Goal: Transaction & Acquisition: Purchase product/service

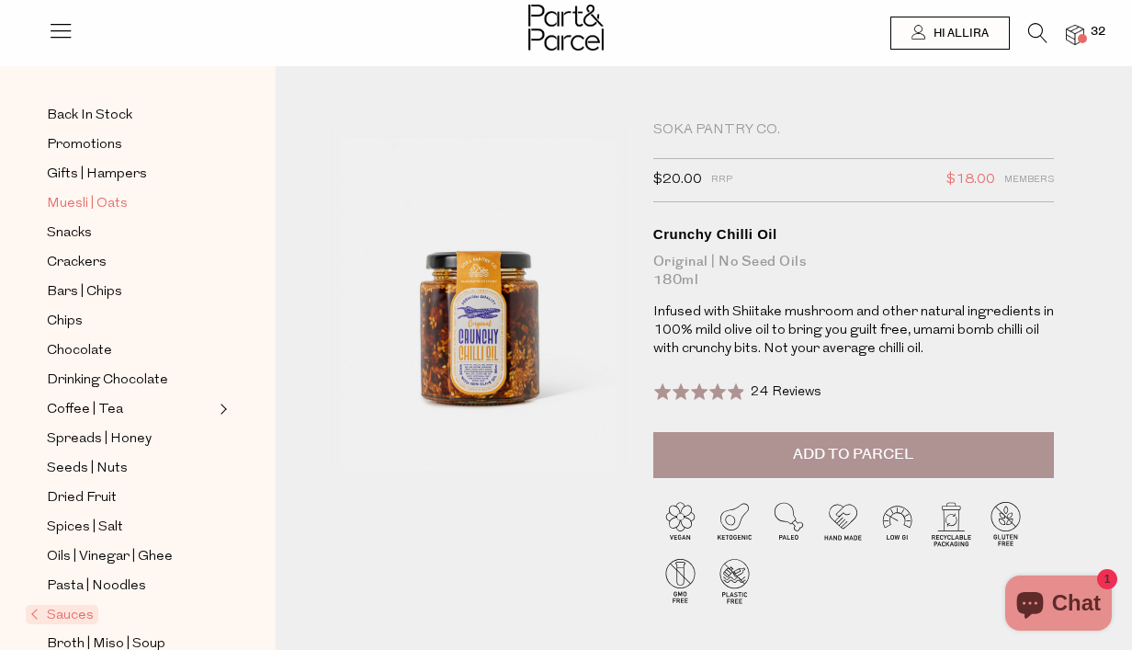
scroll to position [175, 0]
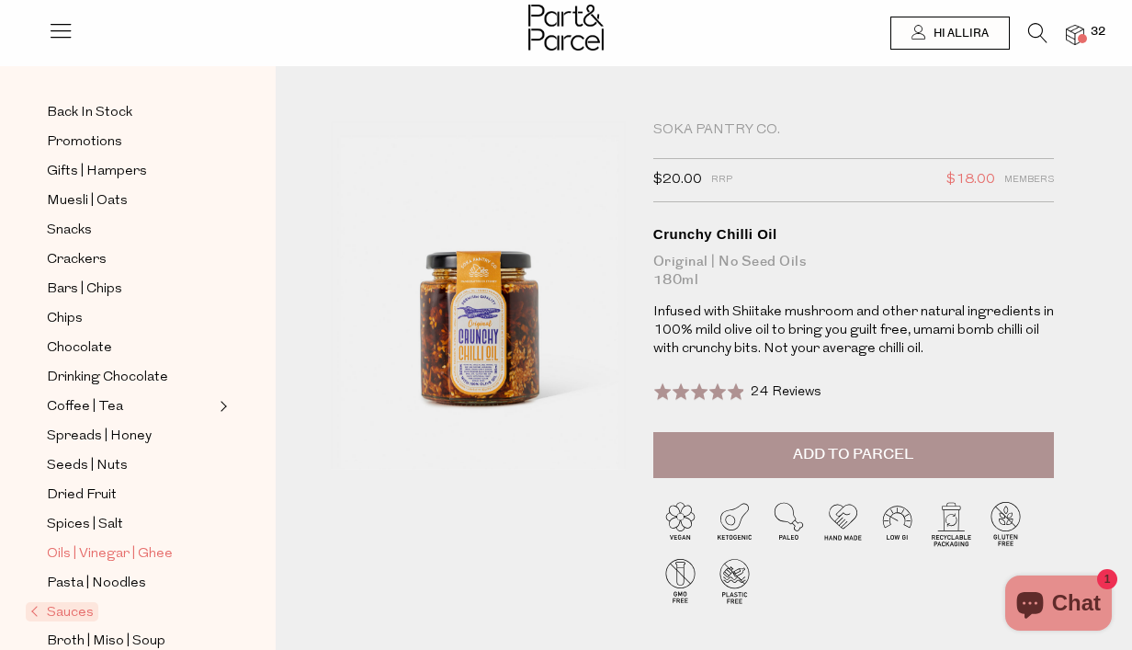
click at [88, 549] on span "Oils | Vinegar | Ghee" at bounding box center [110, 554] width 126 height 22
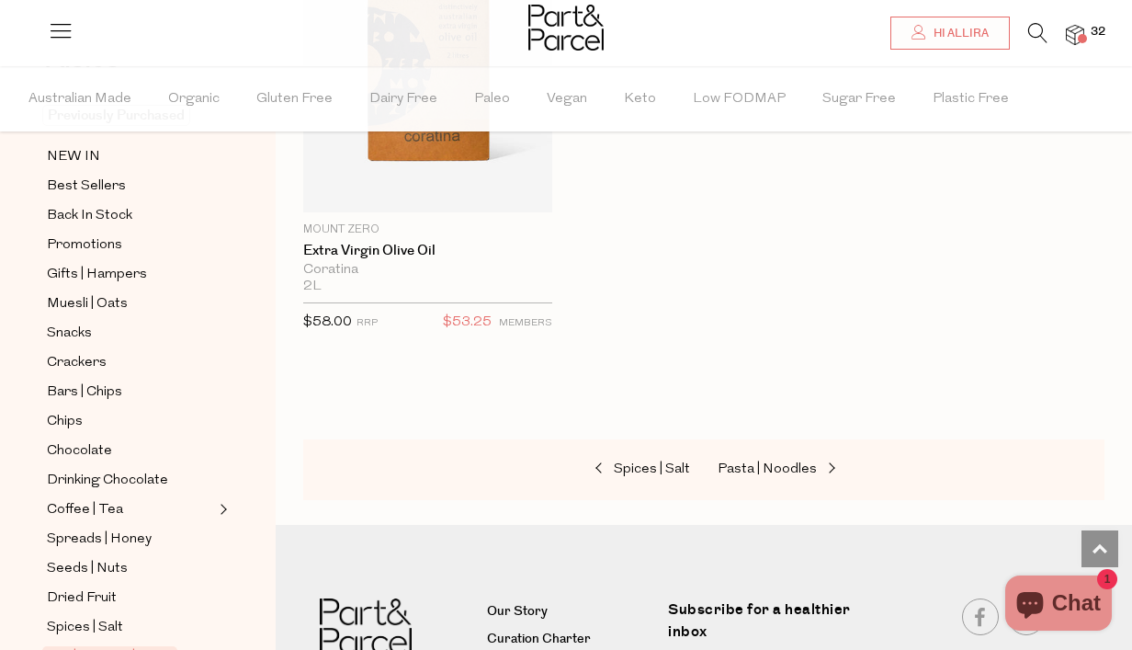
scroll to position [243, 0]
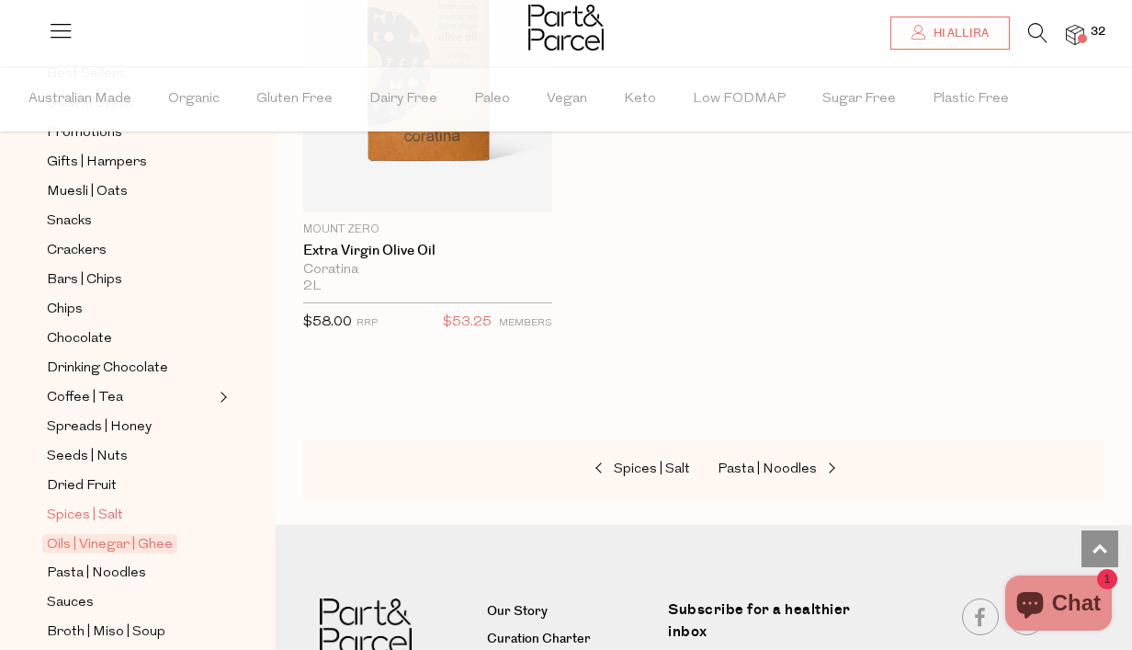
click at [95, 513] on span "Spices | Salt" at bounding box center [85, 515] width 76 height 22
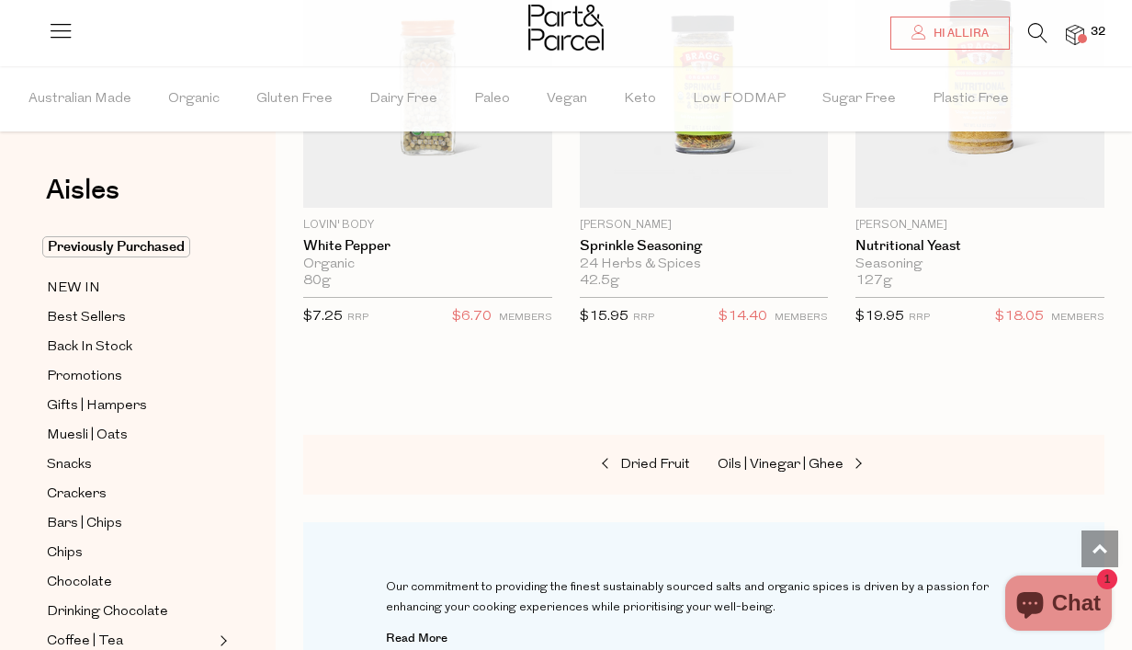
scroll to position [8495, 0]
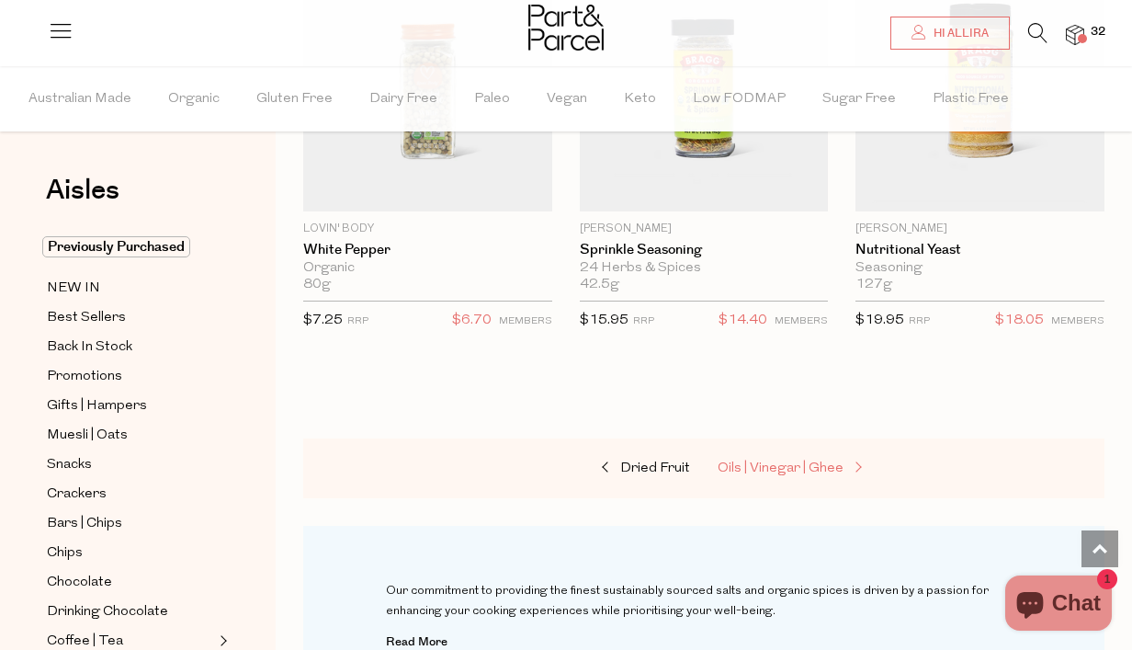
click at [819, 461] on span "Oils | Vinegar | Ghee" at bounding box center [781, 468] width 126 height 14
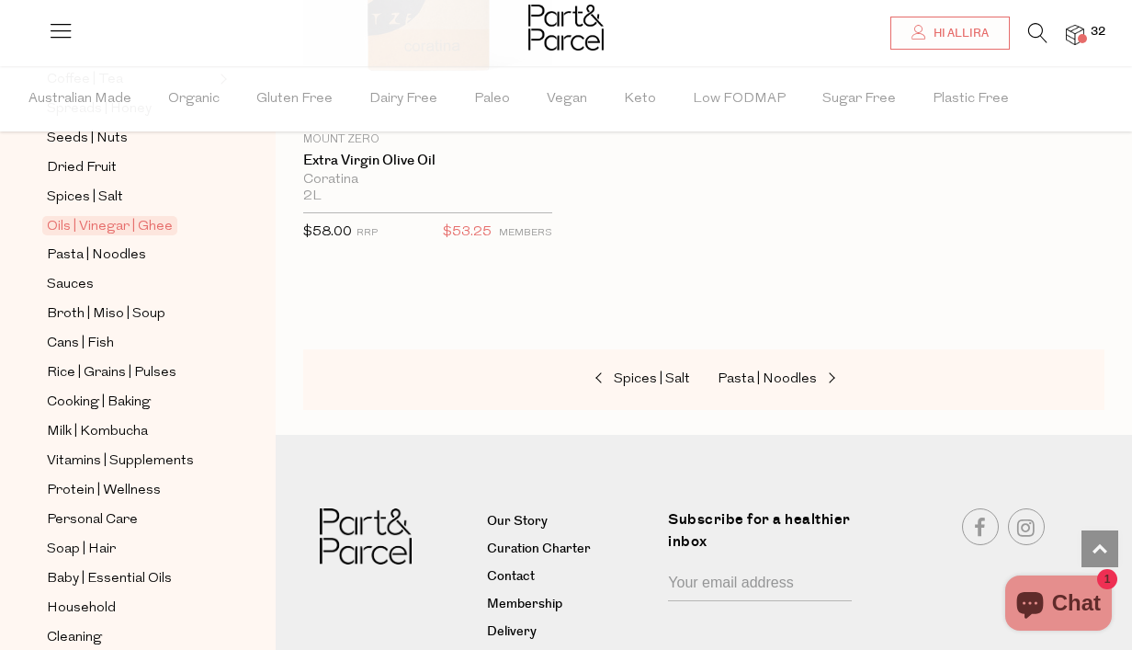
scroll to position [562, 0]
click at [69, 287] on span "Sauces" at bounding box center [70, 284] width 47 height 22
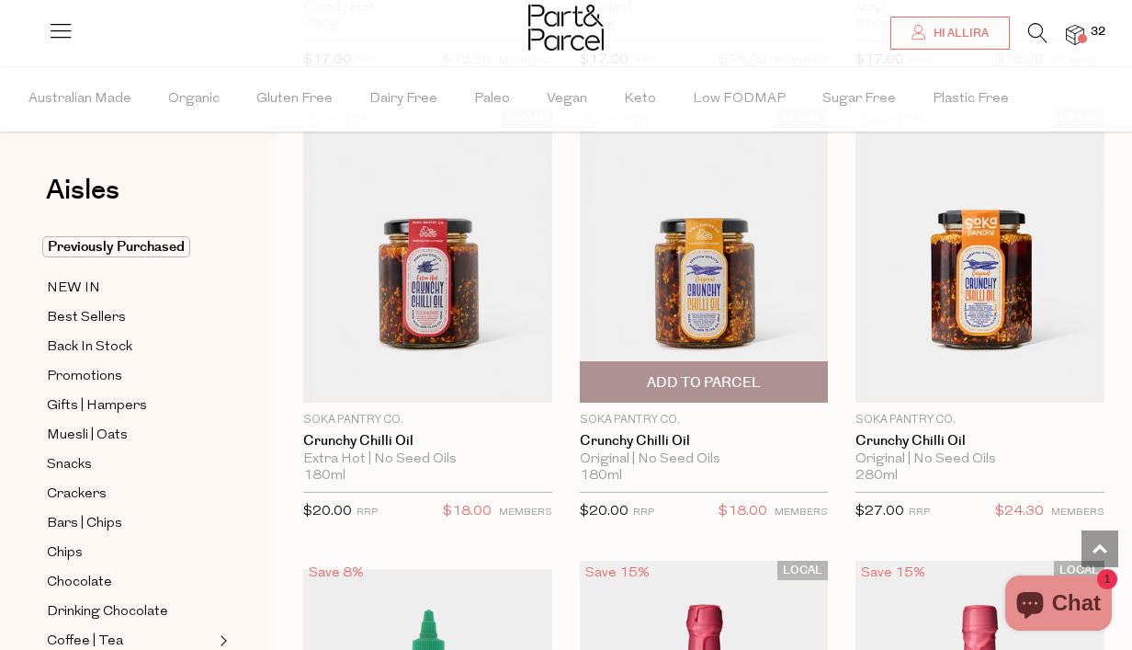
scroll to position [3745, 0]
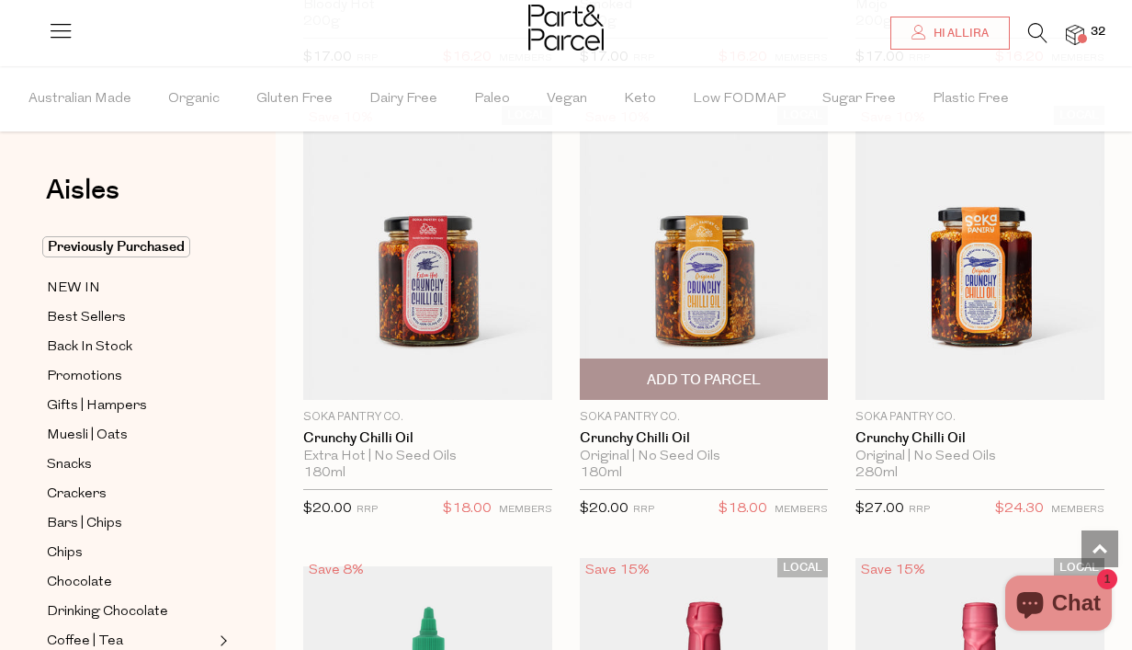
click at [753, 370] on span "Add To Parcel" at bounding box center [704, 379] width 114 height 19
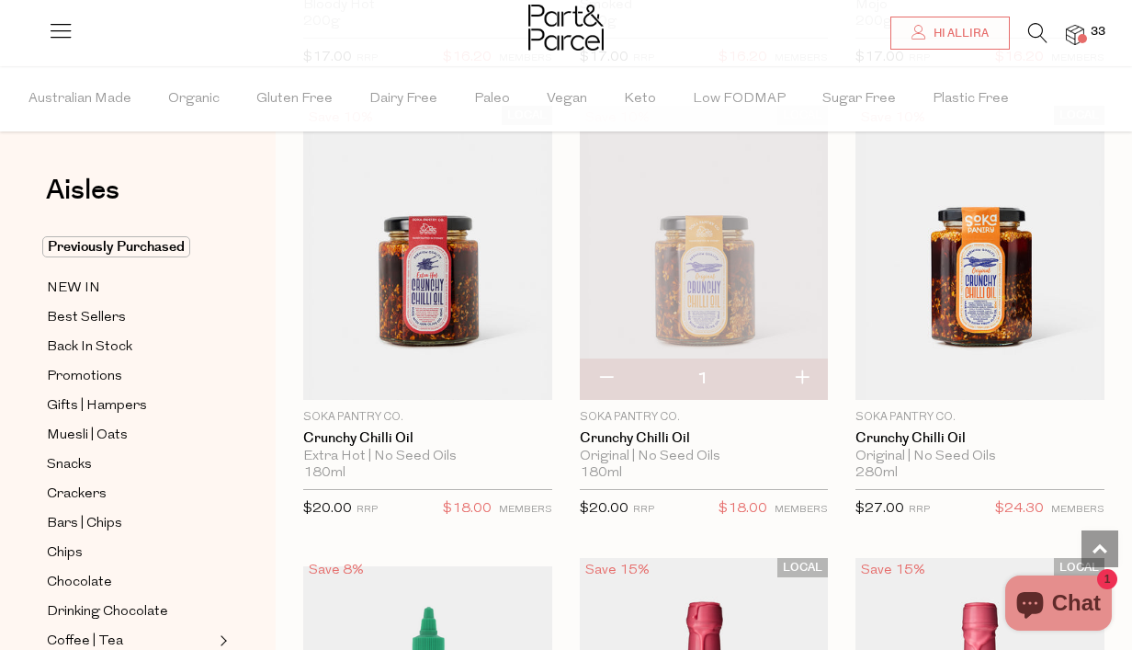
click at [1076, 35] on img at bounding box center [1075, 35] width 18 height 21
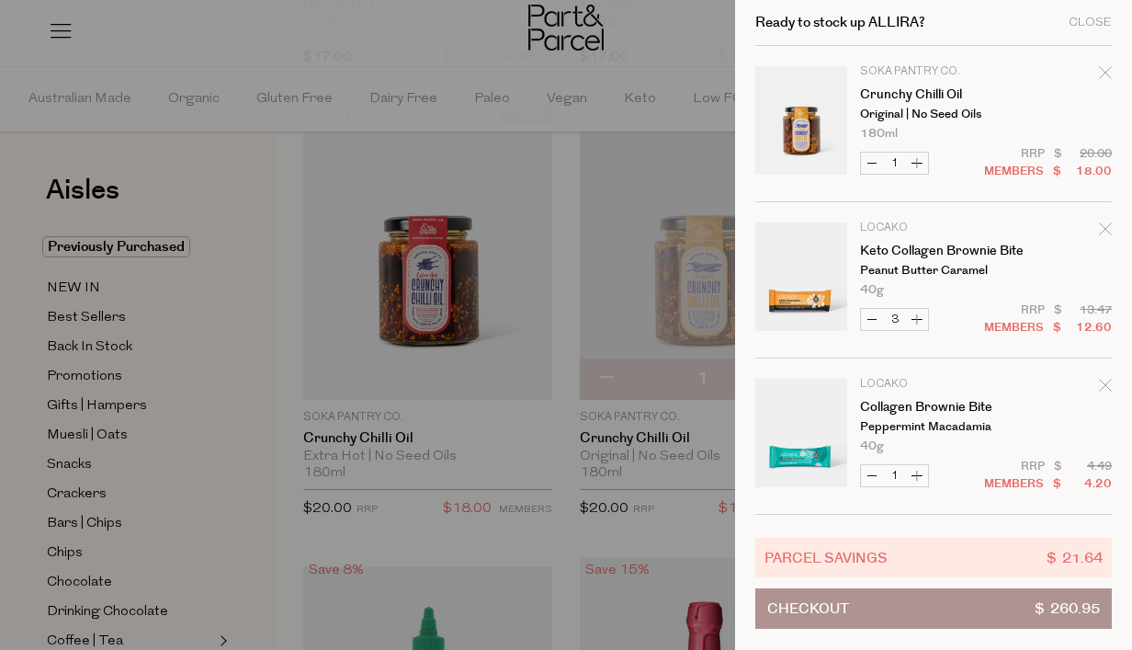
click at [923, 164] on button "Increase Crunchy Chilli Oil" at bounding box center [917, 163] width 22 height 21
type input "2"
click at [918, 164] on button "Increase Crunchy Chilli Oil" at bounding box center [917, 163] width 22 height 21
type input "3"
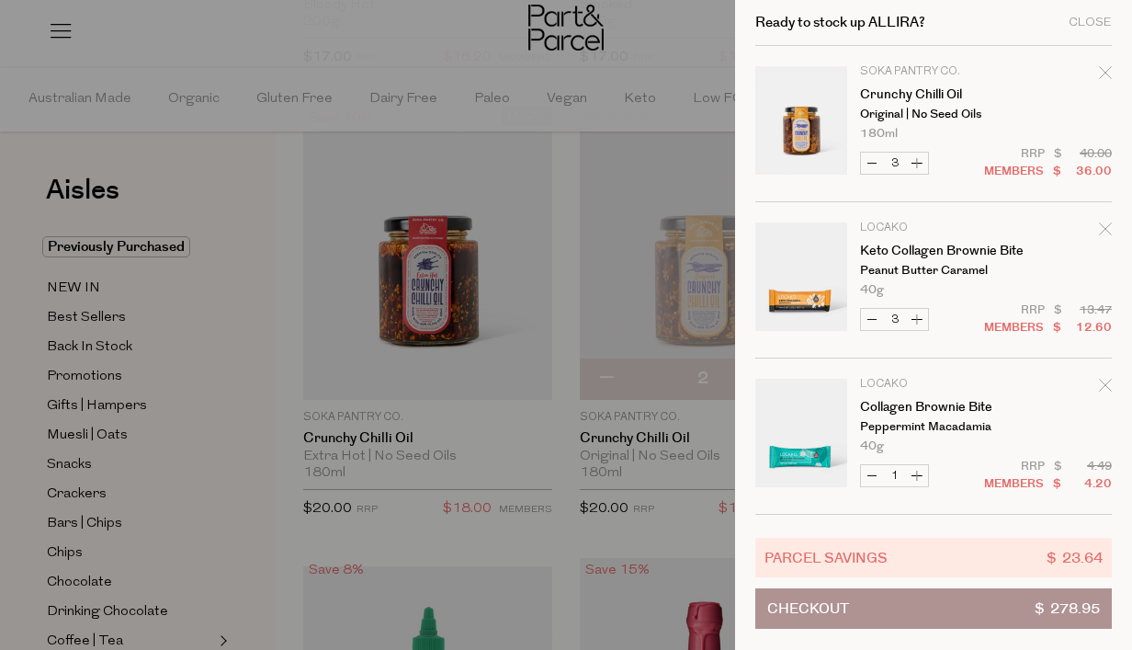
type input "3"
click at [556, 232] on div at bounding box center [566, 325] width 1132 height 650
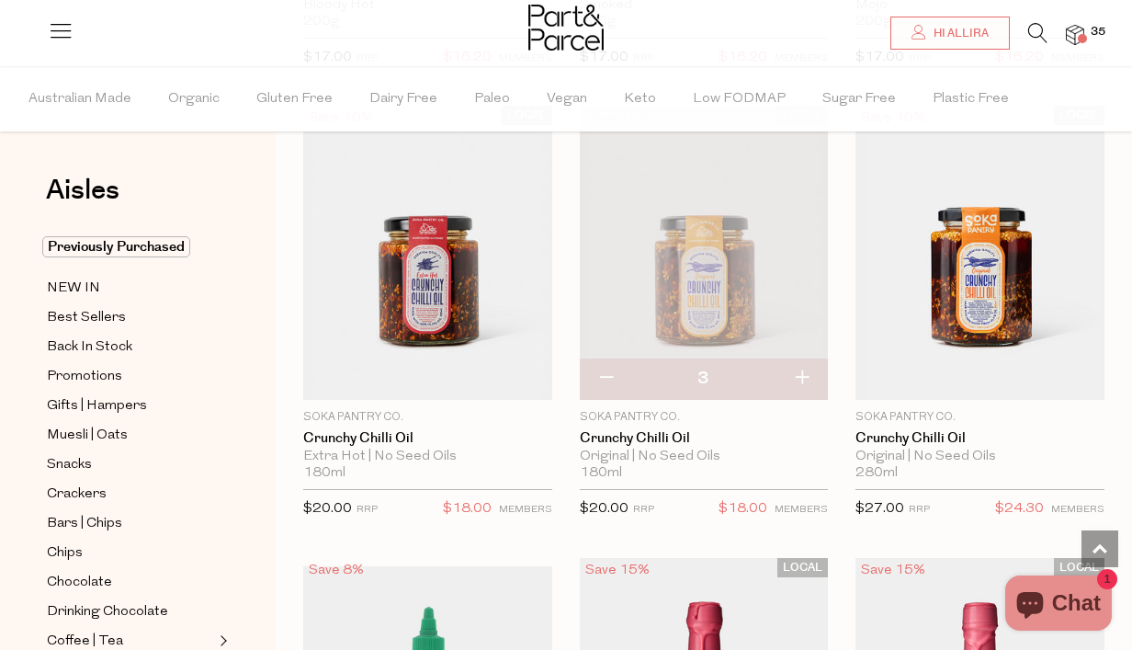
click at [1077, 38] on img at bounding box center [1075, 35] width 18 height 21
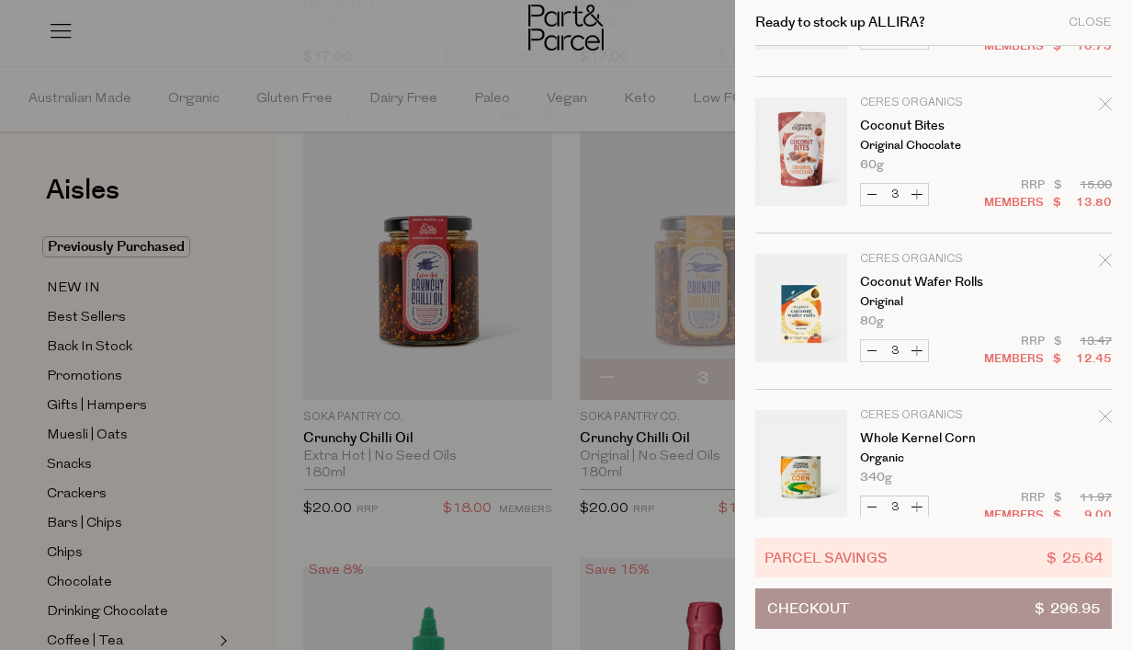
scroll to position [2029, 0]
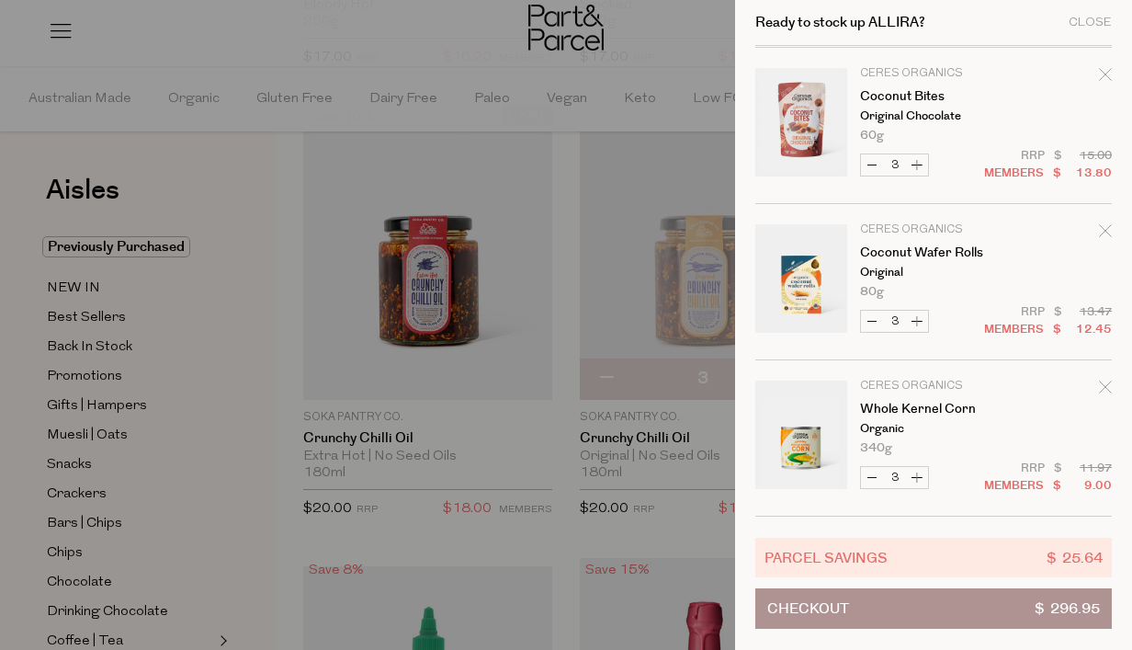
click at [901, 608] on button "Checkout $ 296.95" at bounding box center [933, 608] width 357 height 40
